Goal: Find contact information: Find contact information

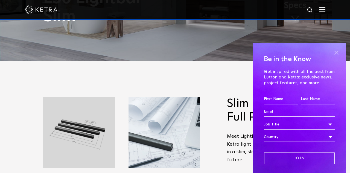
click at [337, 53] on span at bounding box center [336, 53] width 8 height 8
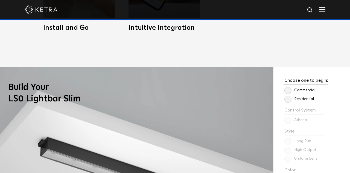
scroll to position [361, 0]
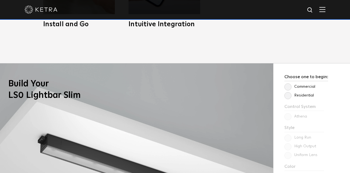
click at [289, 96] on label "Residential" at bounding box center [299, 95] width 30 height 5
click at [0, 0] on input "Residential" at bounding box center [0, 0] width 0 height 0
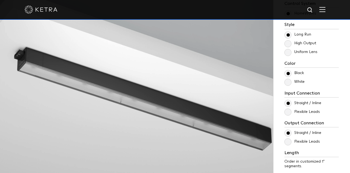
scroll to position [467, 0]
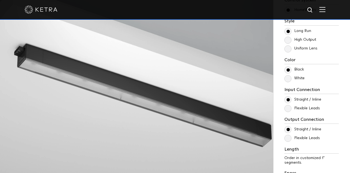
click at [287, 108] on label "Flexible Leads" at bounding box center [302, 108] width 36 height 5
click at [0, 0] on input "Flexible Leads" at bounding box center [0, 0] width 0 height 0
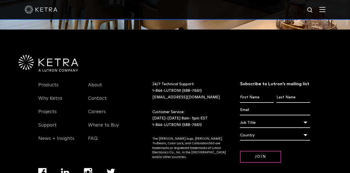
scroll to position [1316, 0]
click at [111, 122] on link "Where to Buy" at bounding box center [103, 128] width 31 height 13
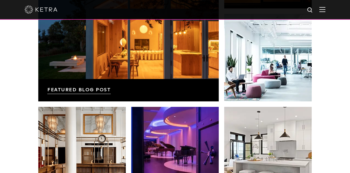
scroll to position [926, 0]
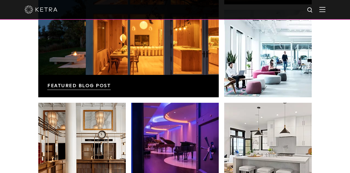
click at [325, 10] on div at bounding box center [175, 10] width 350 height 20
click at [322, 10] on img at bounding box center [322, 9] width 6 height 5
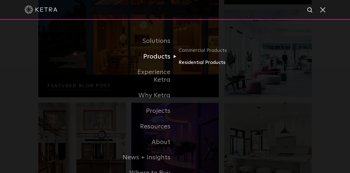
click at [189, 62] on link "Residential Products" at bounding box center [205, 63] width 53 height 8
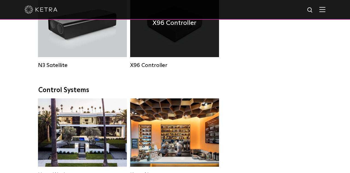
scroll to position [658, 0]
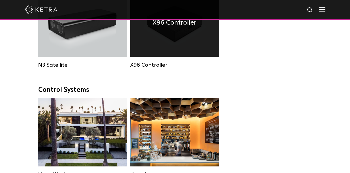
click at [186, 43] on div "X96 Controller" at bounding box center [174, 23] width 89 height 68
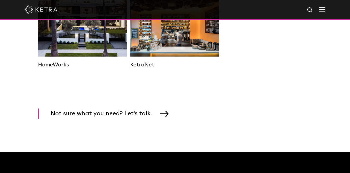
scroll to position [768, 0]
click at [164, 113] on img at bounding box center [168, 114] width 9 height 6
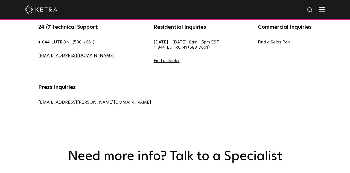
scroll to position [313, 0]
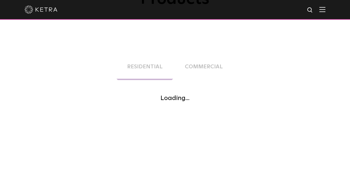
scroll to position [95, 0]
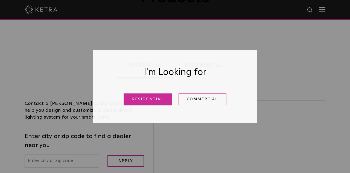
click at [142, 101] on link "Residential" at bounding box center [148, 100] width 48 height 12
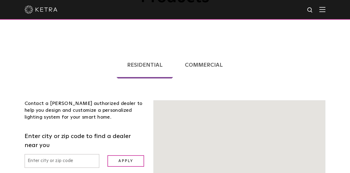
scroll to position [139, 0]
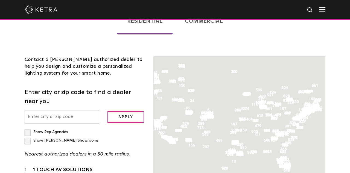
click at [63, 150] on p "Nearest authorized dealers in a 50 mile radius." at bounding box center [85, 154] width 121 height 8
click at [45, 110] on input "text" at bounding box center [62, 117] width 75 height 14
type input "89121"
click at [127, 111] on input "Apply" at bounding box center [125, 117] width 37 height 12
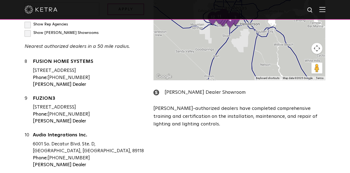
scroll to position [286, 0]
